Goal: Task Accomplishment & Management: Complete application form

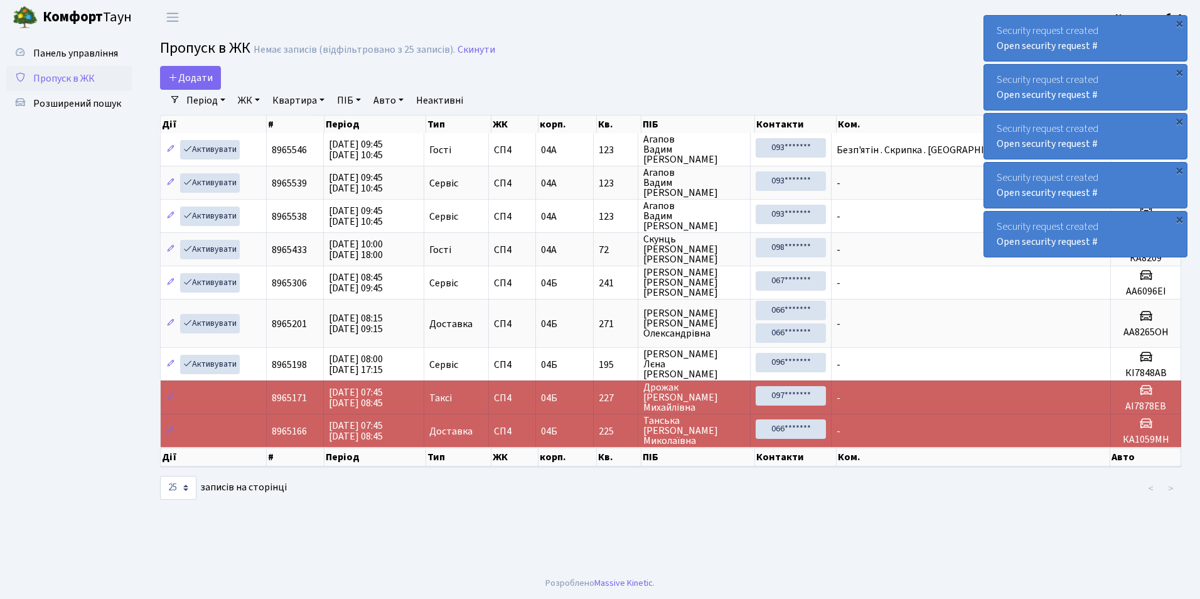
select select "25"
click at [194, 81] on span "Додати" at bounding box center [190, 78] width 45 height 14
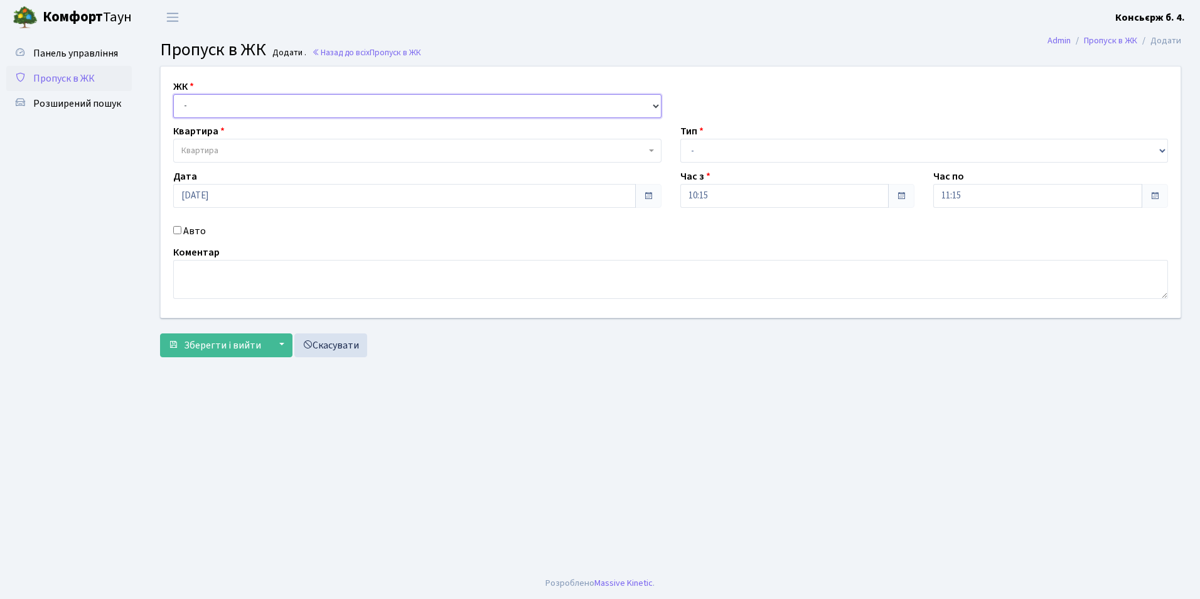
click at [198, 106] on select "- СП4, Столичне шосе, 5" at bounding box center [417, 106] width 488 height 24
select select "325"
click at [173, 94] on select "- СП4, Столичне шосе, 5" at bounding box center [417, 106] width 488 height 24
select select
click at [229, 158] on span "Квартира" at bounding box center [417, 151] width 488 height 24
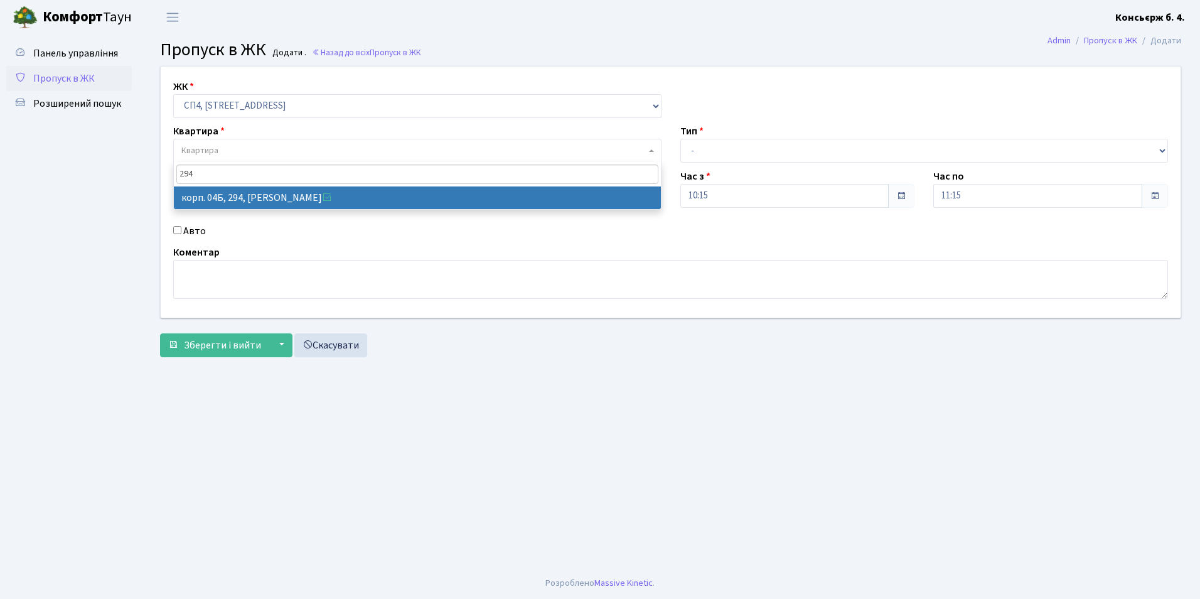
type input "294"
select select "21322"
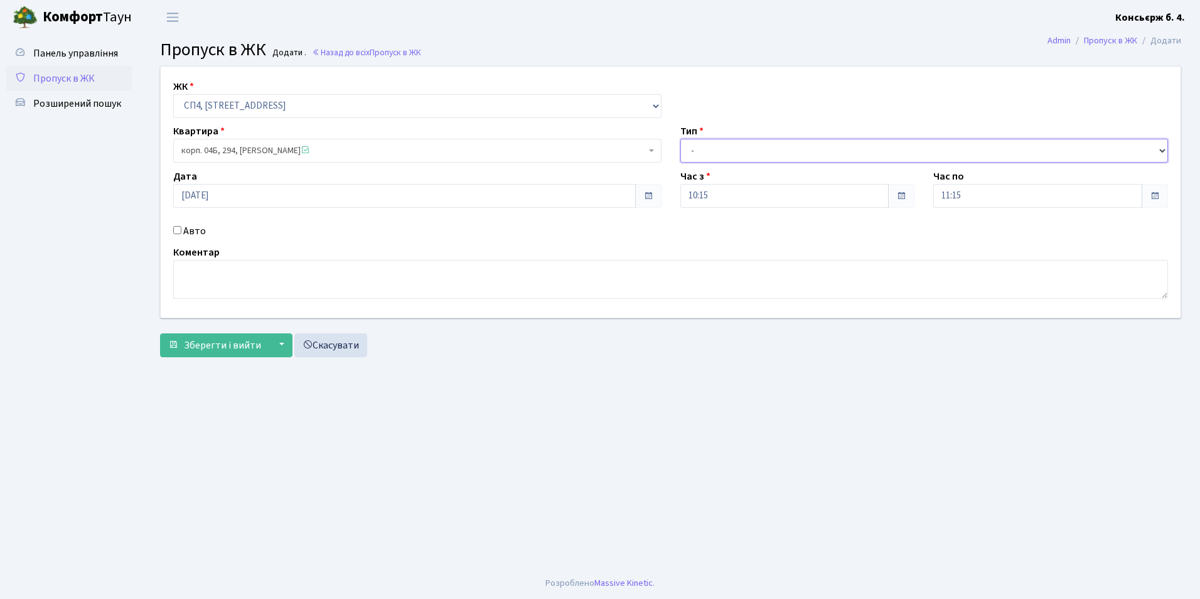
click at [707, 146] on select "- Доставка Таксі Гості Сервіс" at bounding box center [924, 151] width 488 height 24
select select "1"
click at [680, 139] on select "- Доставка Таксі Гості Сервіс" at bounding box center [924, 151] width 488 height 24
click at [178, 229] on input "Авто" at bounding box center [177, 230] width 8 height 8
checkbox input "true"
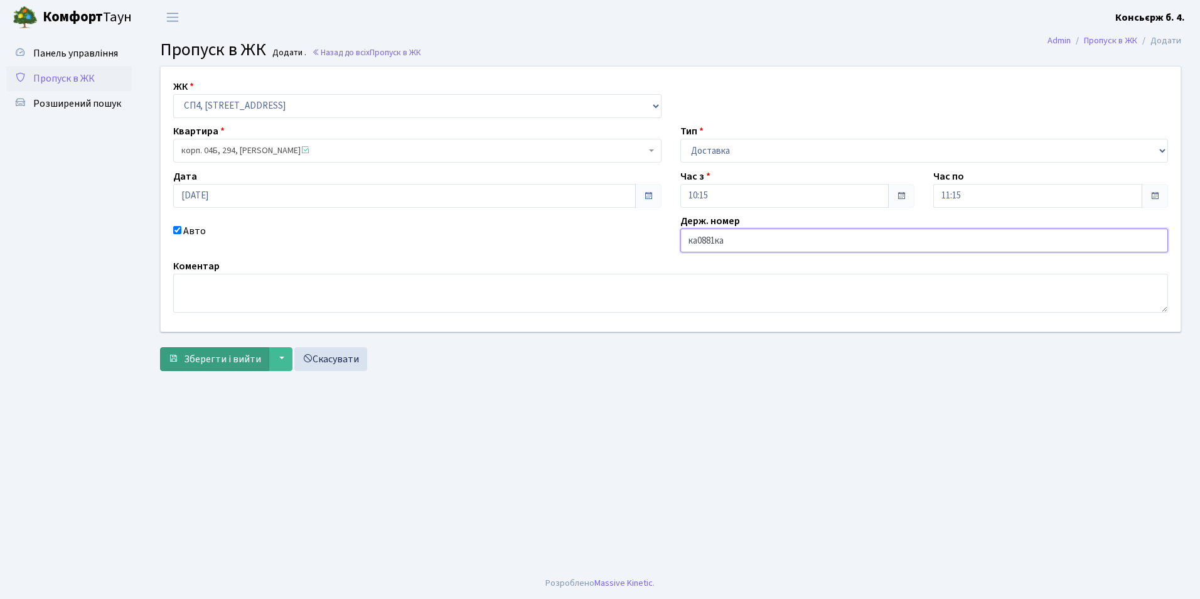
type input "ка0881ка"
click at [222, 363] on span "Зберегти і вийти" at bounding box center [222, 359] width 77 height 14
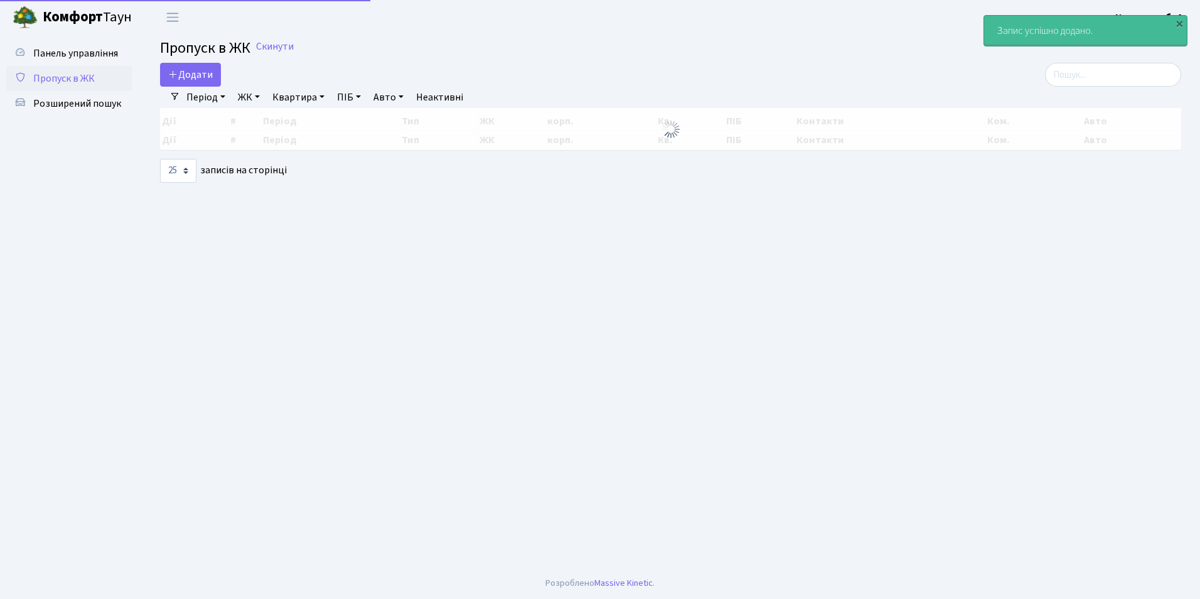
select select "25"
